Goal: Task Accomplishment & Management: Complete application form

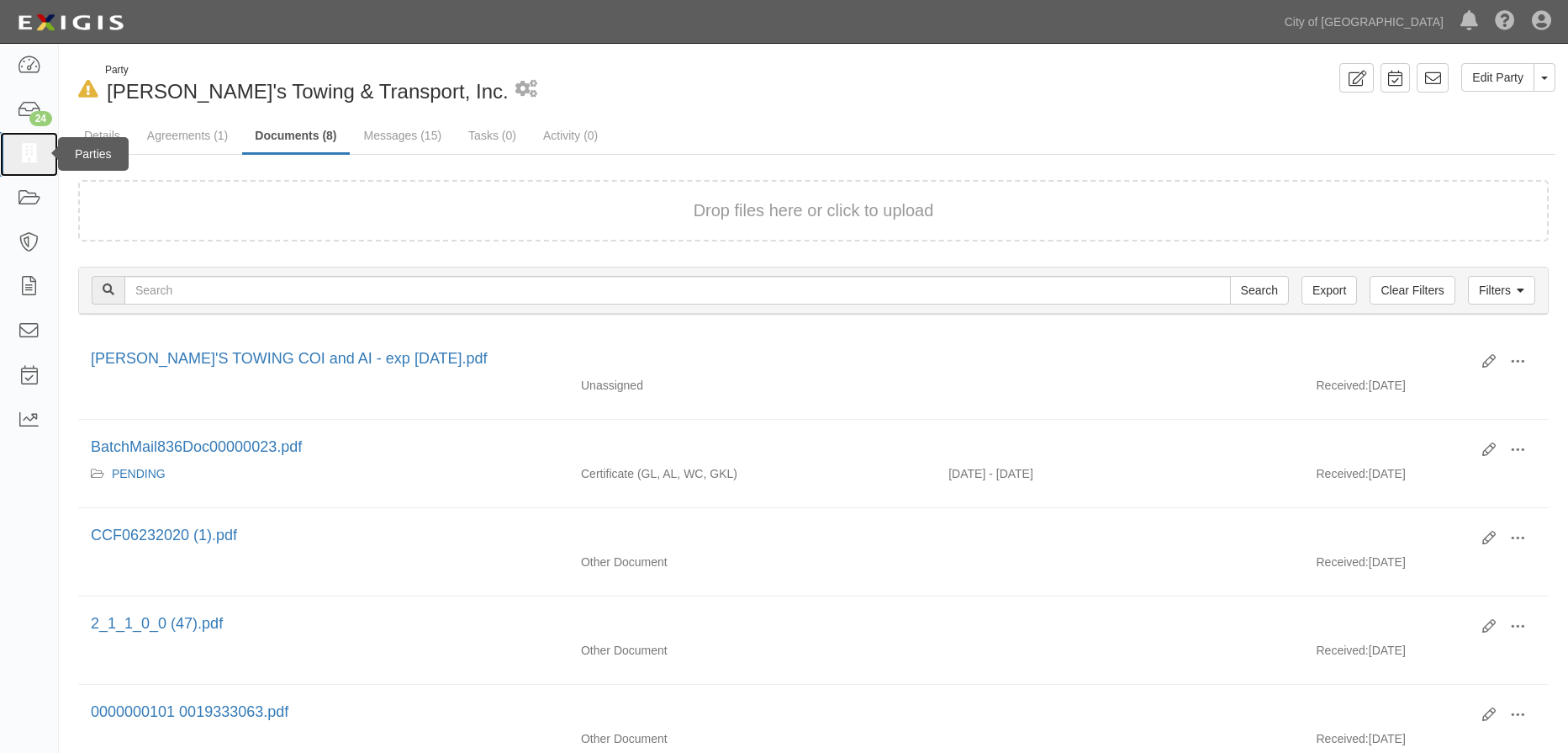
drag, startPoint x: 0, startPoint y: 0, endPoint x: 39, endPoint y: 169, distance: 173.4
click at [39, 169] on link at bounding box center [29, 154] width 58 height 45
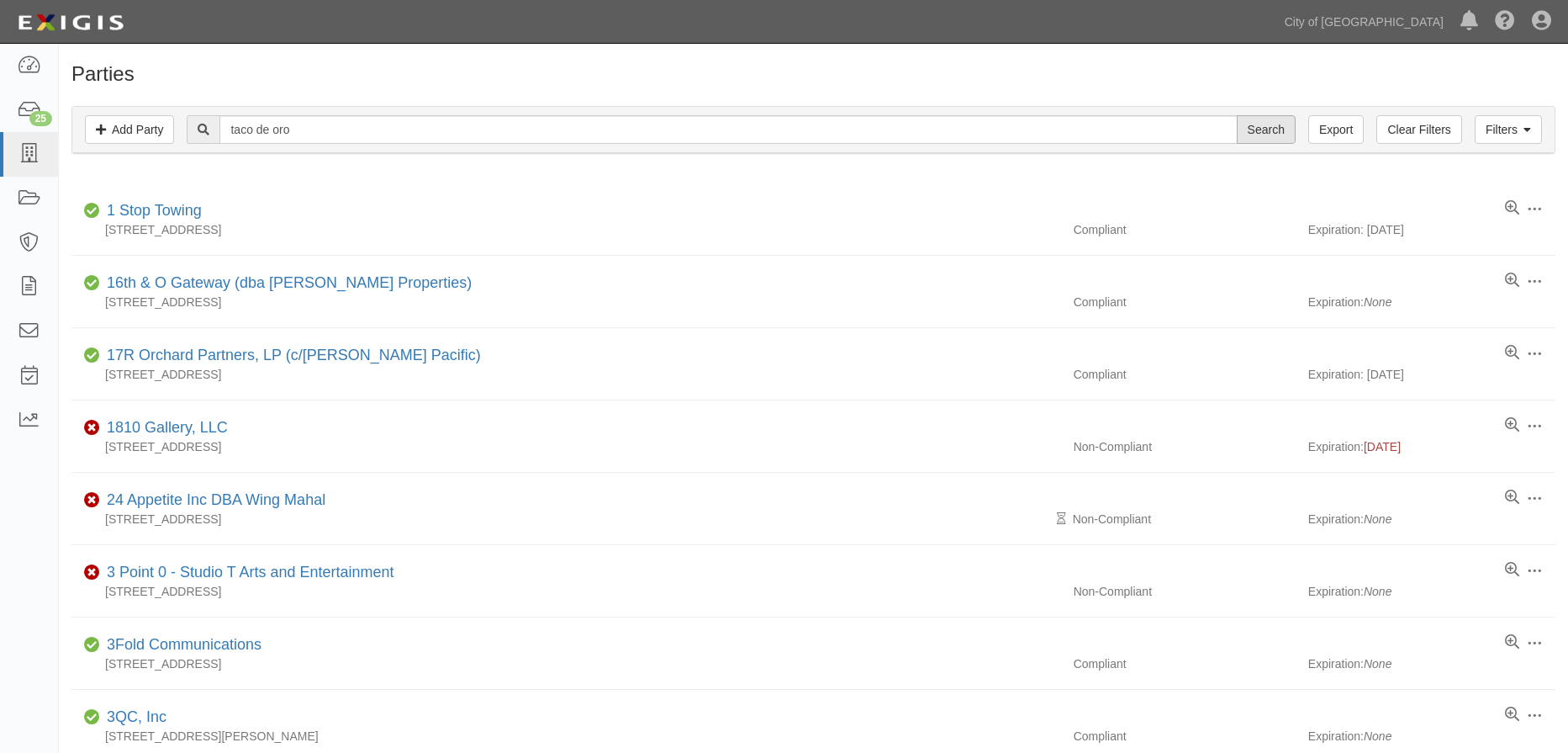
type input "taco de oro"
click at [1258, 126] on input "Search" at bounding box center [1266, 129] width 59 height 28
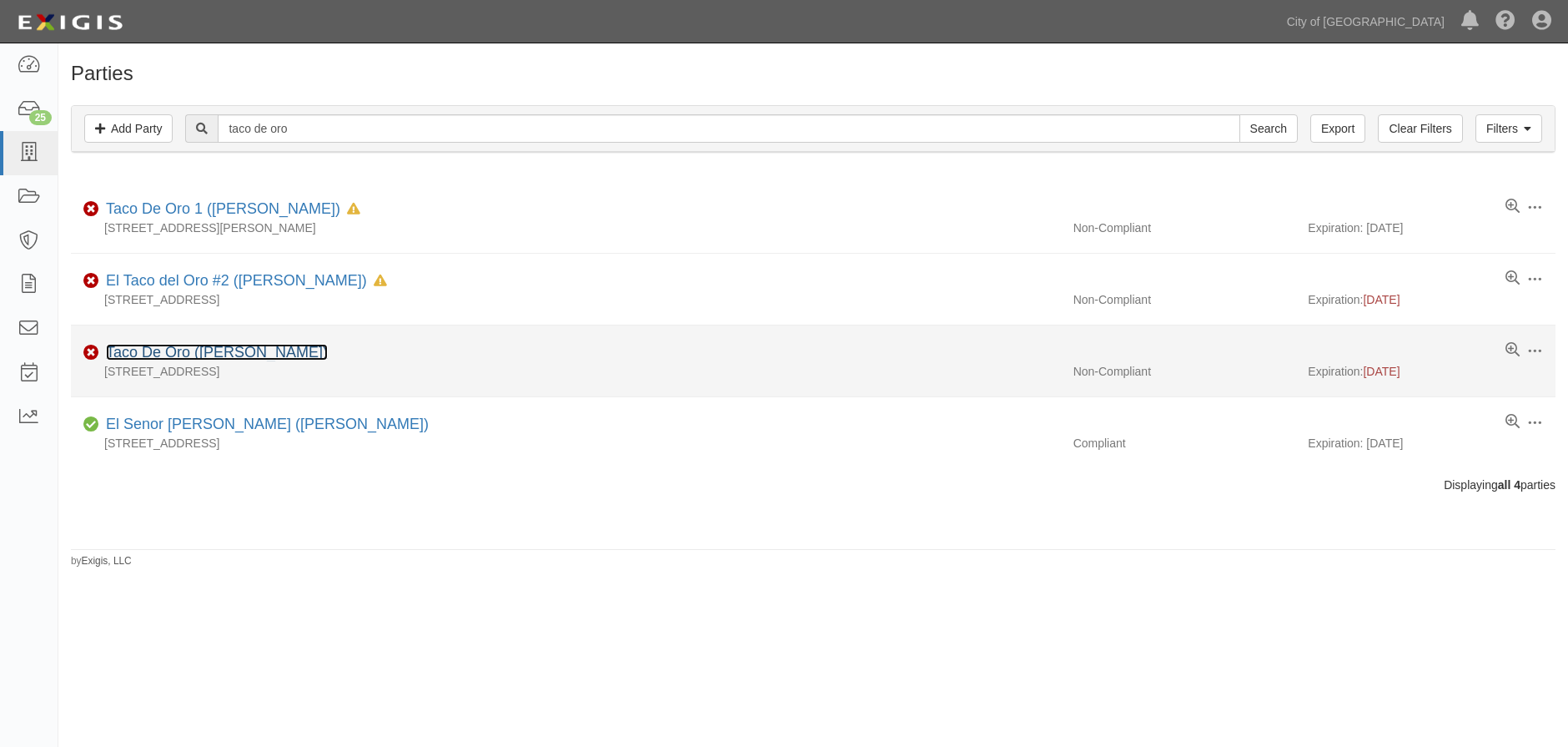
click at [328, 353] on link "Taco De Oro (Jesus Paredes-Morales)" at bounding box center [217, 351] width 222 height 16
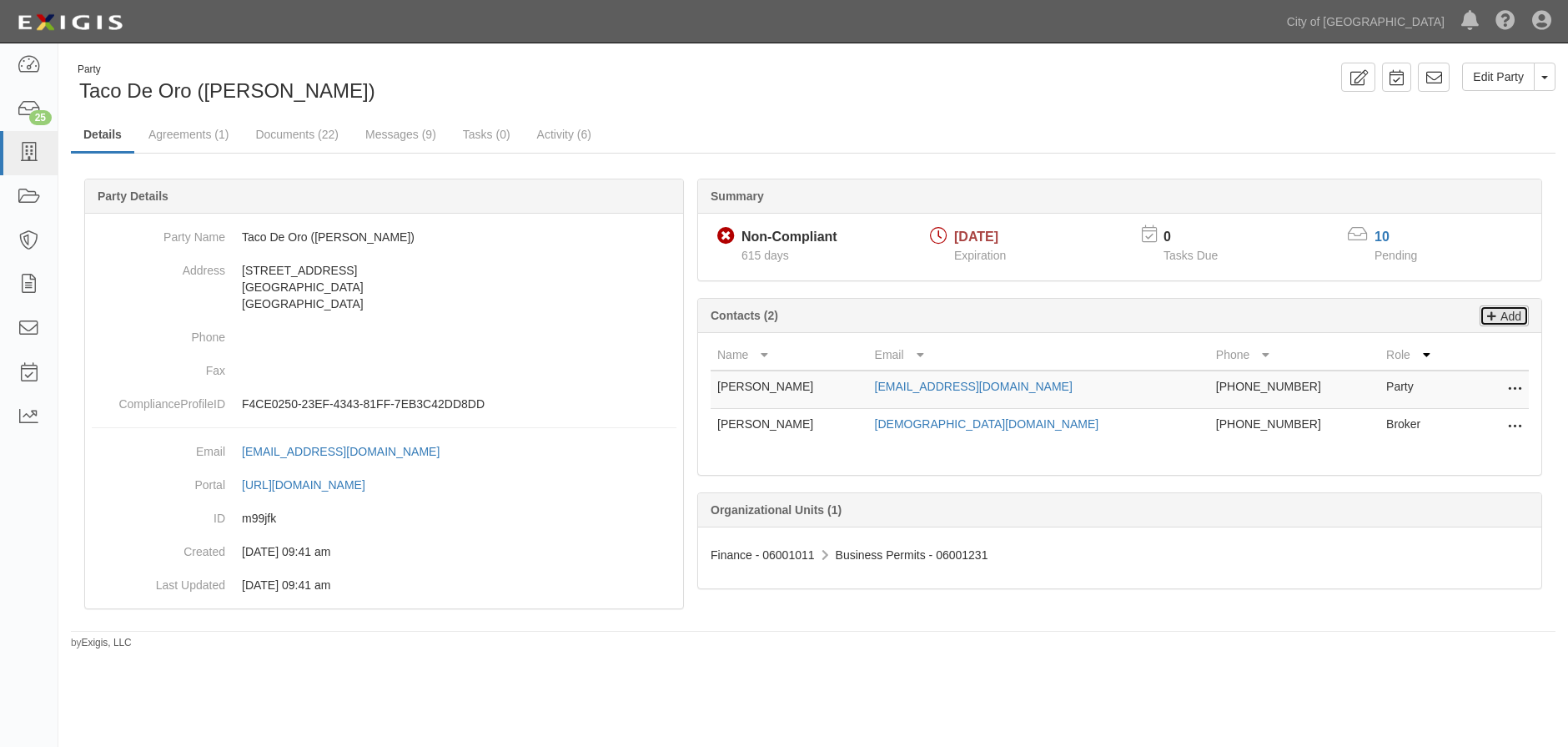
click at [1503, 320] on p "Add" at bounding box center [1509, 316] width 25 height 19
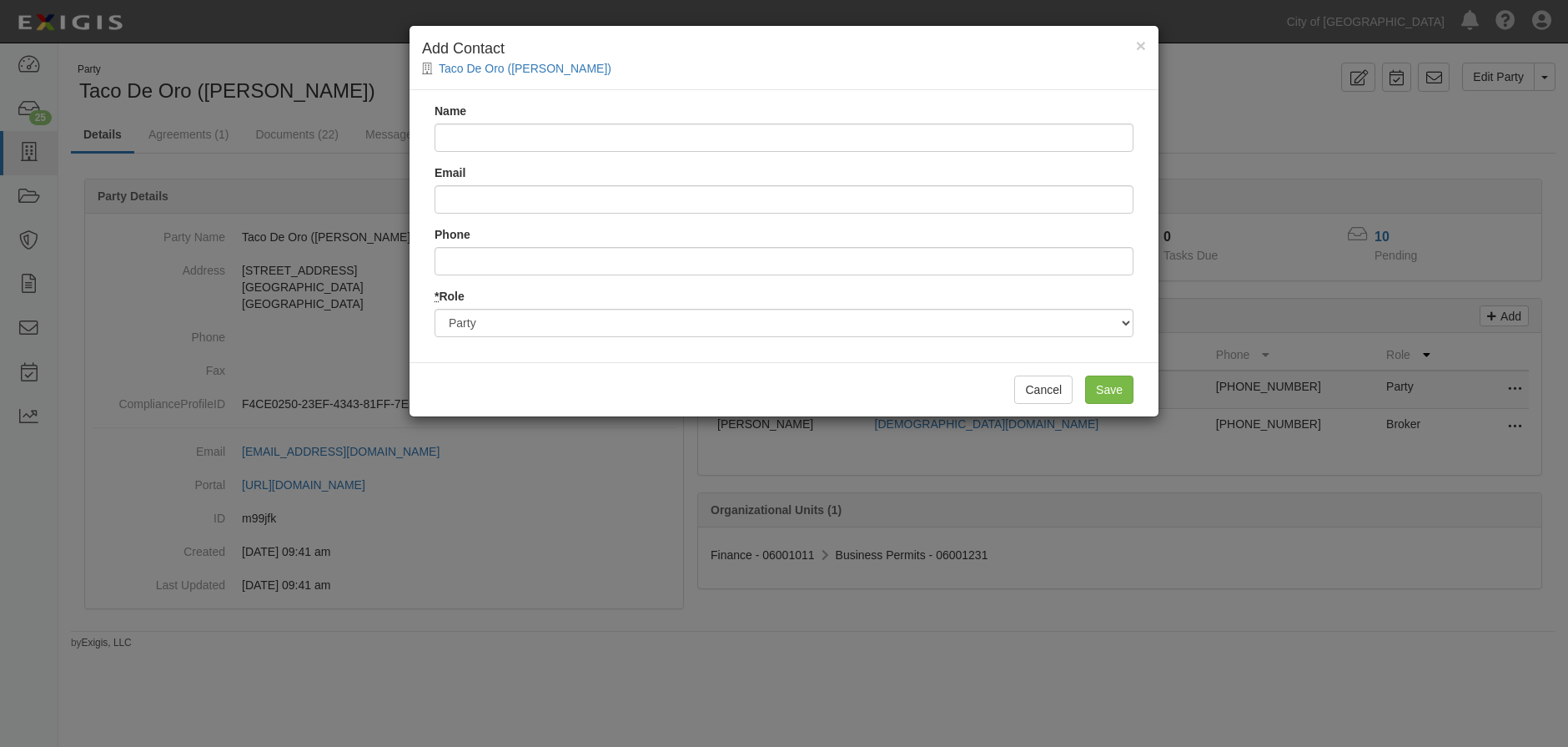
click at [773, 142] on input "Name" at bounding box center [784, 137] width 699 height 28
click at [588, 140] on input "Hiscox Insurance Agency (General Liability)" at bounding box center [784, 137] width 699 height 28
drag, startPoint x: 580, startPoint y: 136, endPoint x: 733, endPoint y: 141, distance: 153.1
click at [733, 141] on input "Hiscox Insurance Agency (General Liability)" at bounding box center [784, 137] width 699 height 28
type input "Hiscox Insurance Agency"
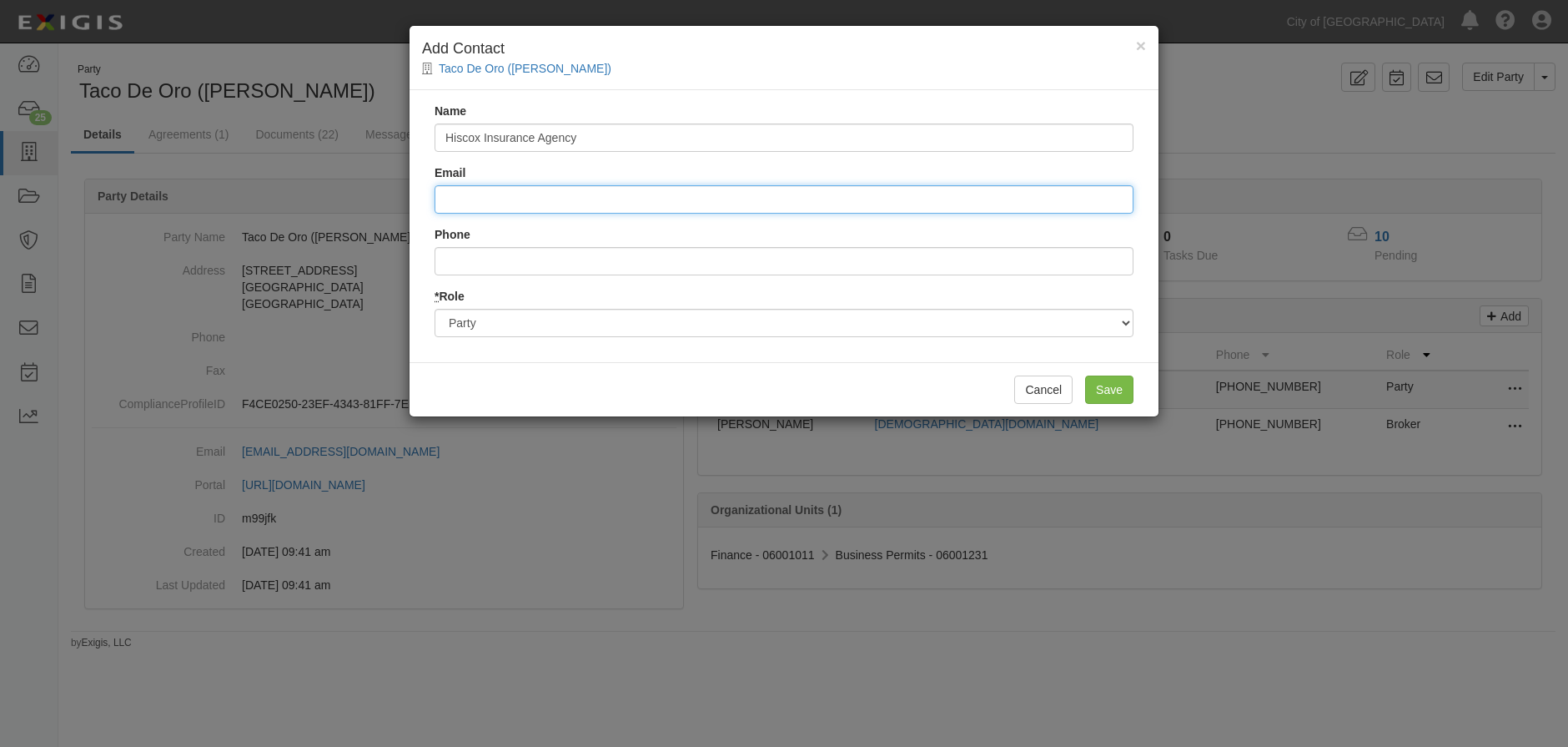
click at [458, 204] on input "Email" at bounding box center [784, 198] width 699 height 28
type input "contact@hiscox.com"
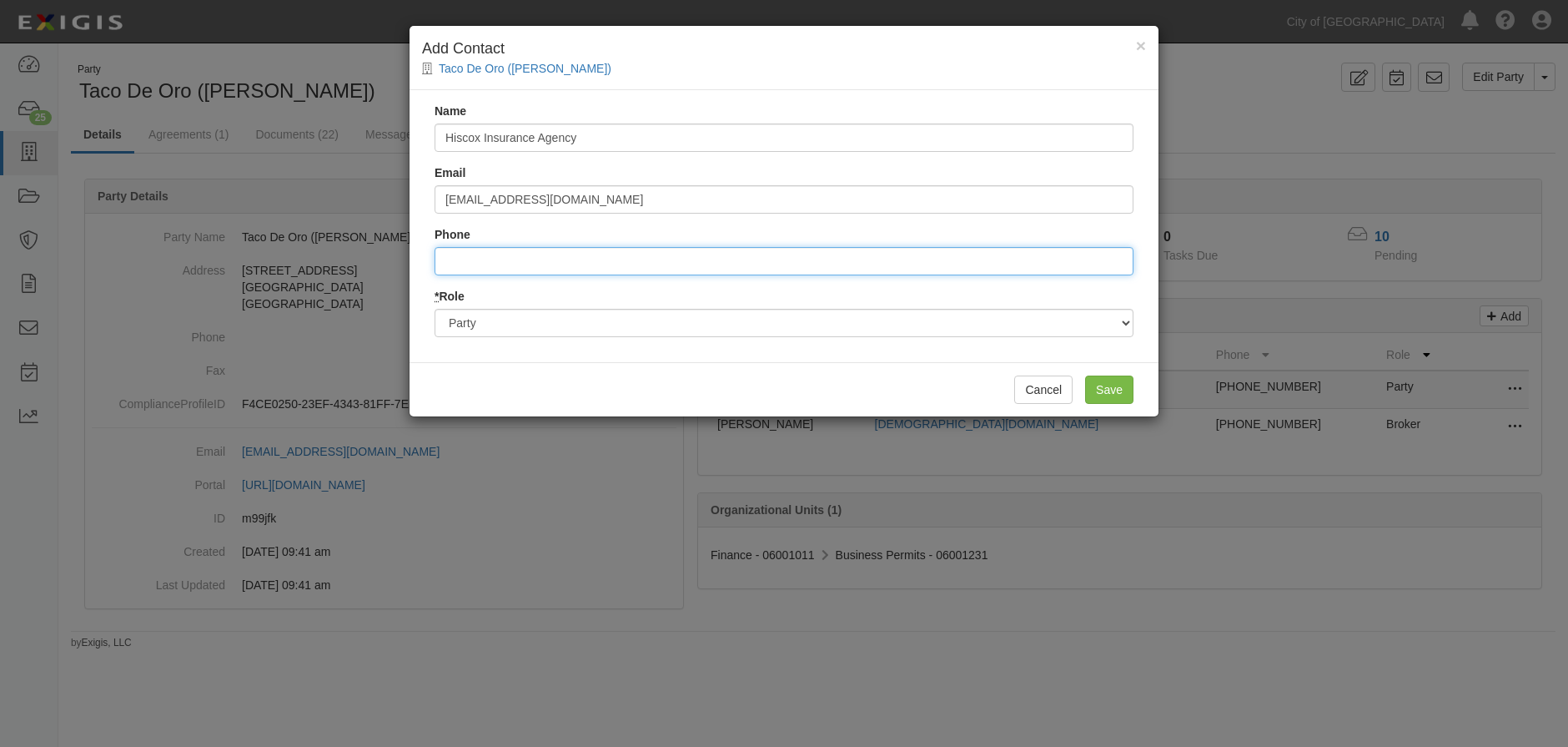
click at [525, 260] on input "Phone" at bounding box center [784, 261] width 699 height 28
type input "8882023007"
click at [558, 322] on select "Party Broker Other" at bounding box center [784, 322] width 699 height 28
select select "Broker"
click at [434, 309] on select "Party Broker Other" at bounding box center [784, 322] width 699 height 28
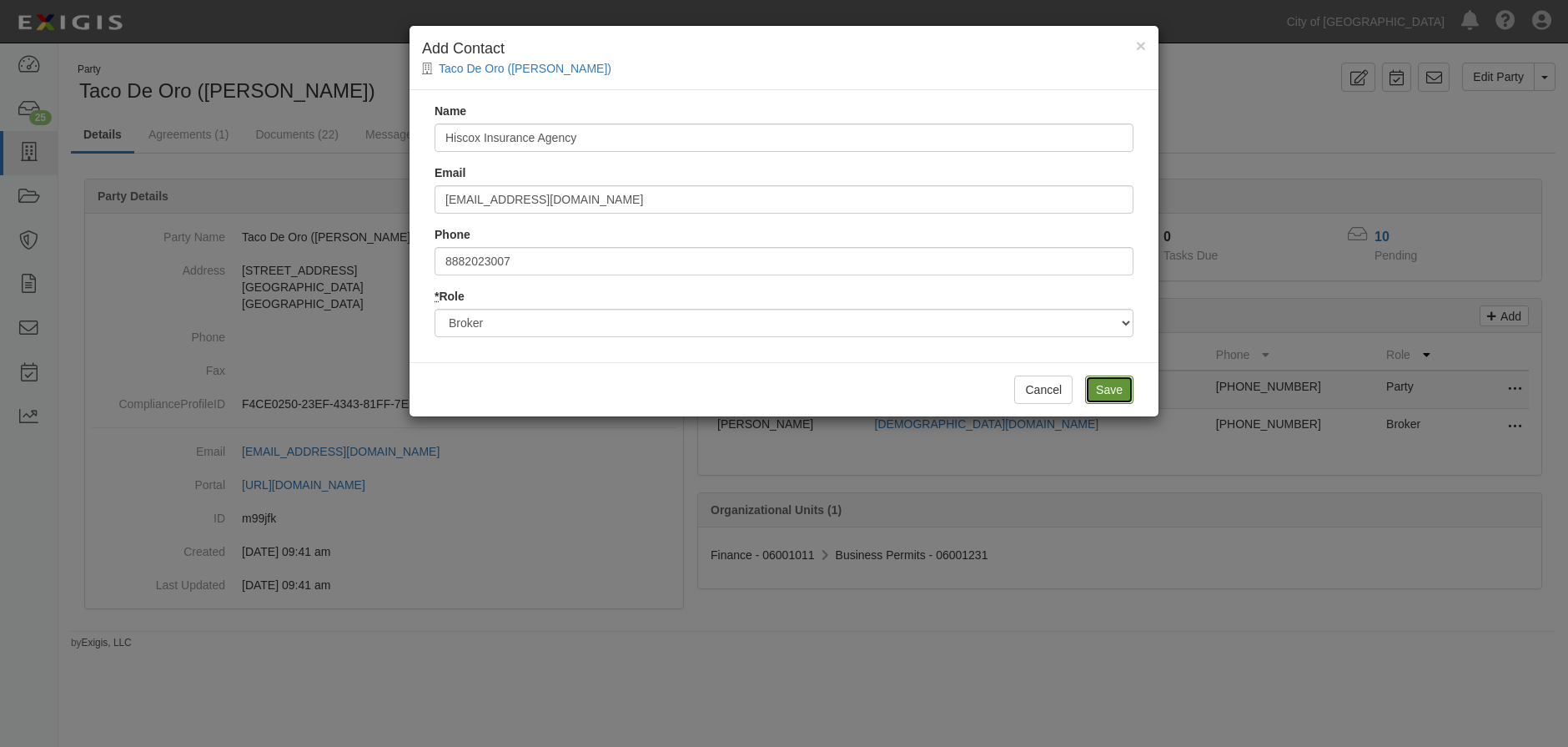
click at [1122, 386] on input "Save" at bounding box center [1109, 389] width 48 height 28
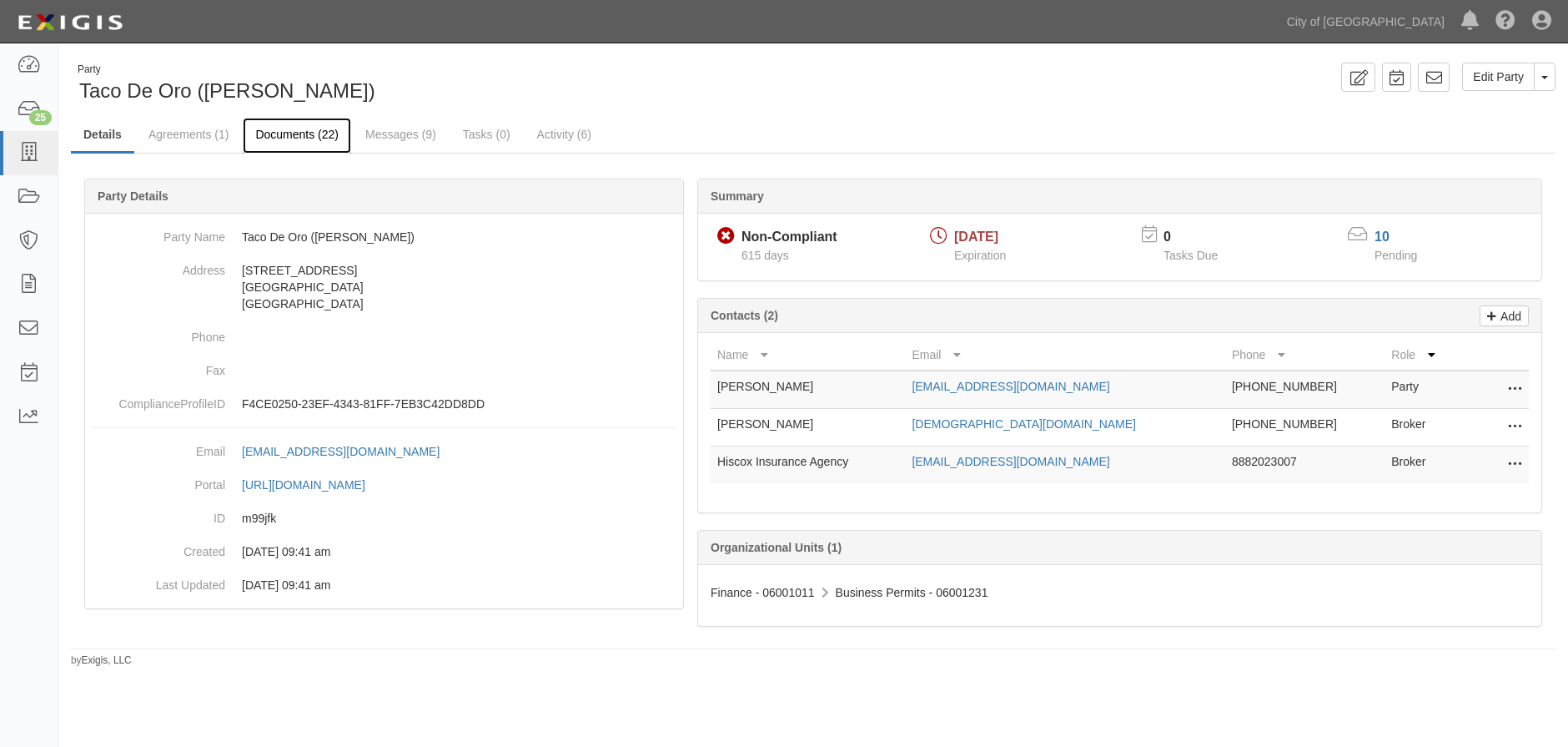
click at [321, 141] on link "Documents (22)" at bounding box center [296, 135] width 109 height 36
